Goal: Navigation & Orientation: Go to known website

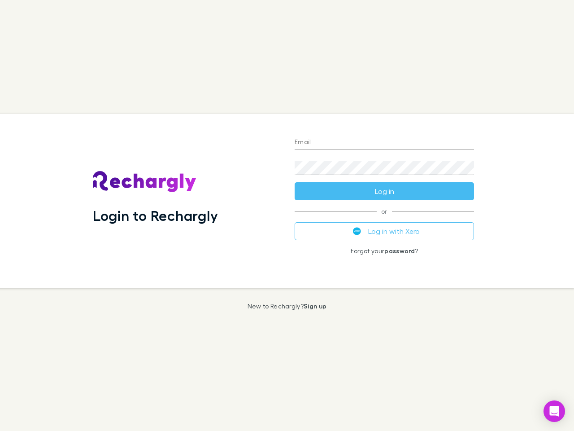
click at [287, 215] on div "Login to Rechargly" at bounding box center [187, 201] width 202 height 174
click at [385, 143] on input "Email" at bounding box center [385, 143] width 180 height 14
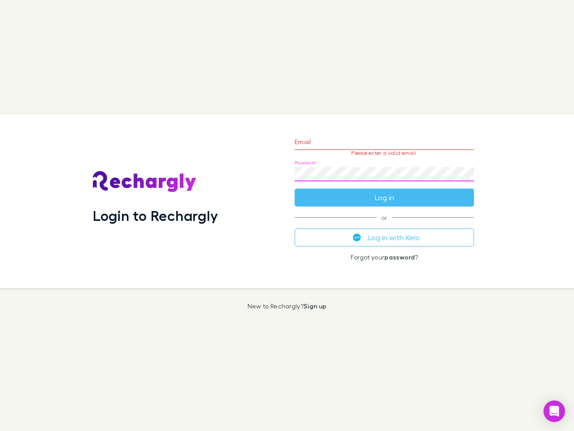
click at [385, 191] on form "Email Please enter a valid email. Password Log in" at bounding box center [385, 167] width 180 height 78
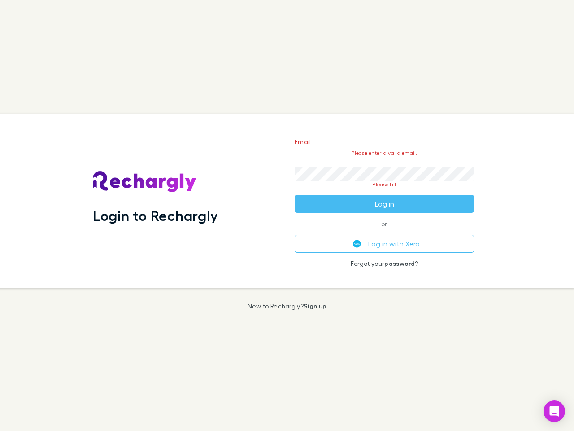
click at [385, 231] on div "Email Please enter a valid email. Password Please fill Log in or Log in with Xe…" at bounding box center [385, 201] width 194 height 174
click at [555, 411] on icon "Open Intercom Messenger" at bounding box center [554, 411] width 9 height 11
